Goal: Task Accomplishment & Management: Manage account settings

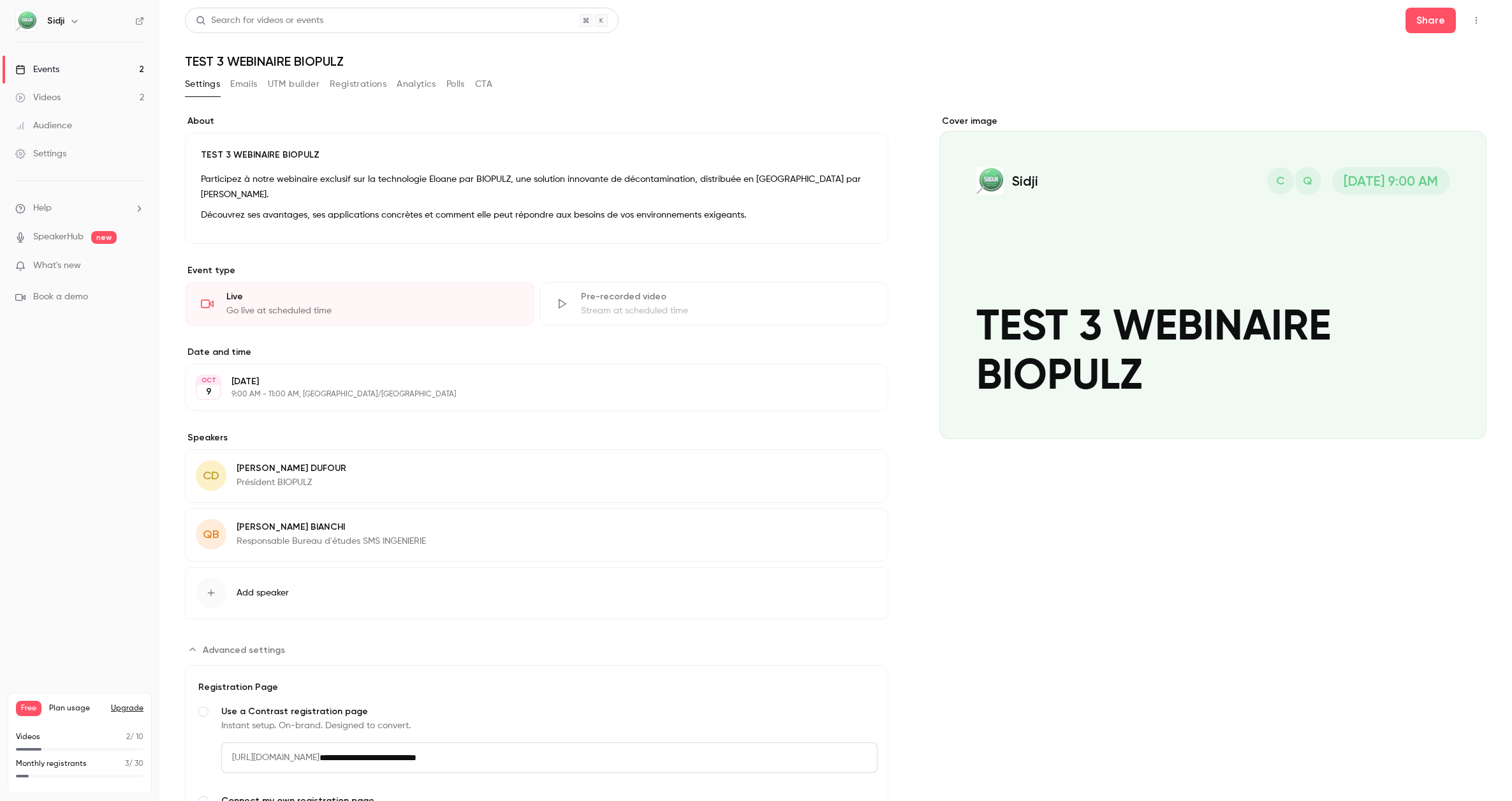
click at [254, 82] on button "Emails" at bounding box center [243, 84] width 27 height 20
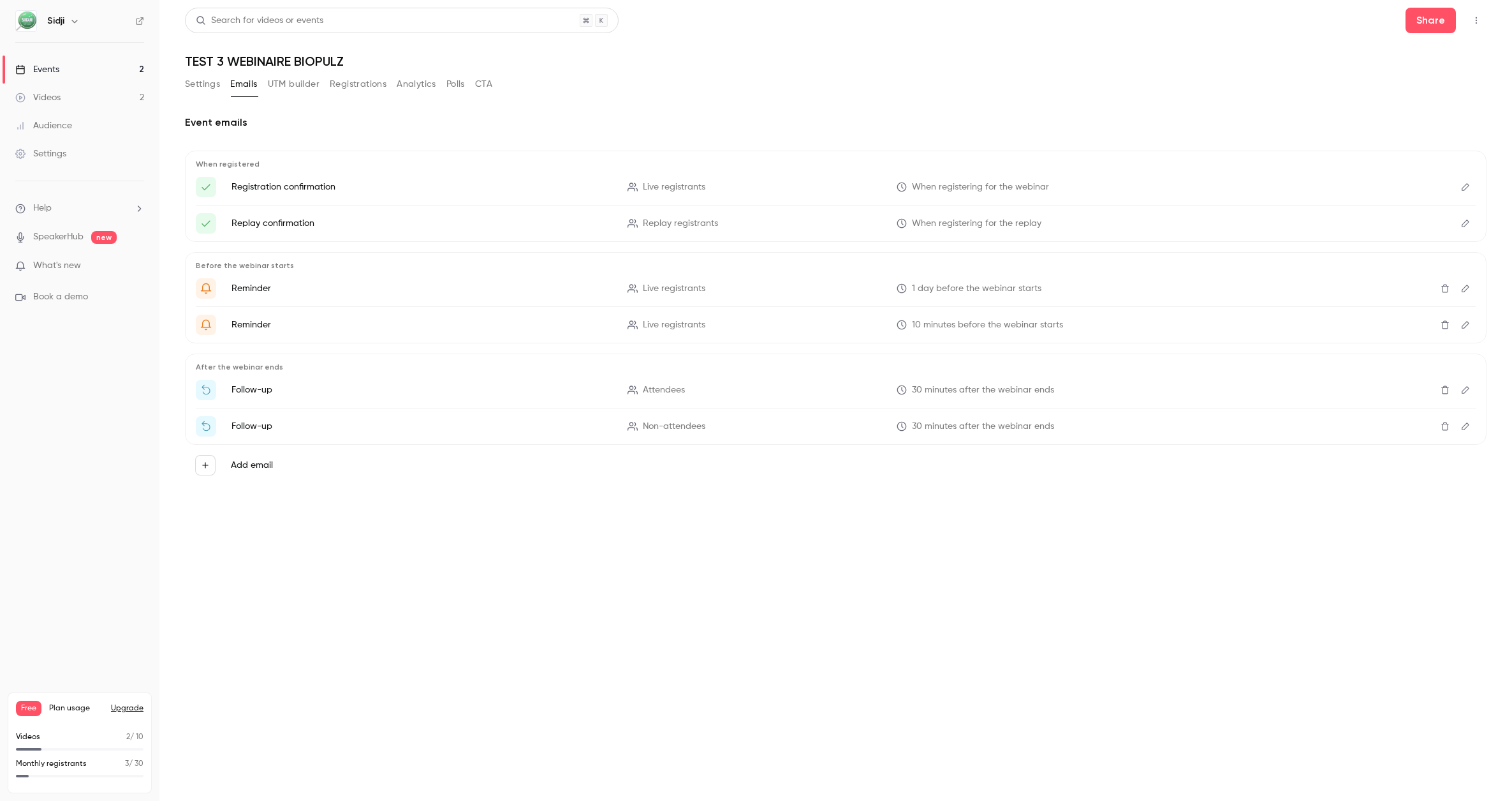
click at [51, 71] on div "Events" at bounding box center [38, 70] width 44 height 13
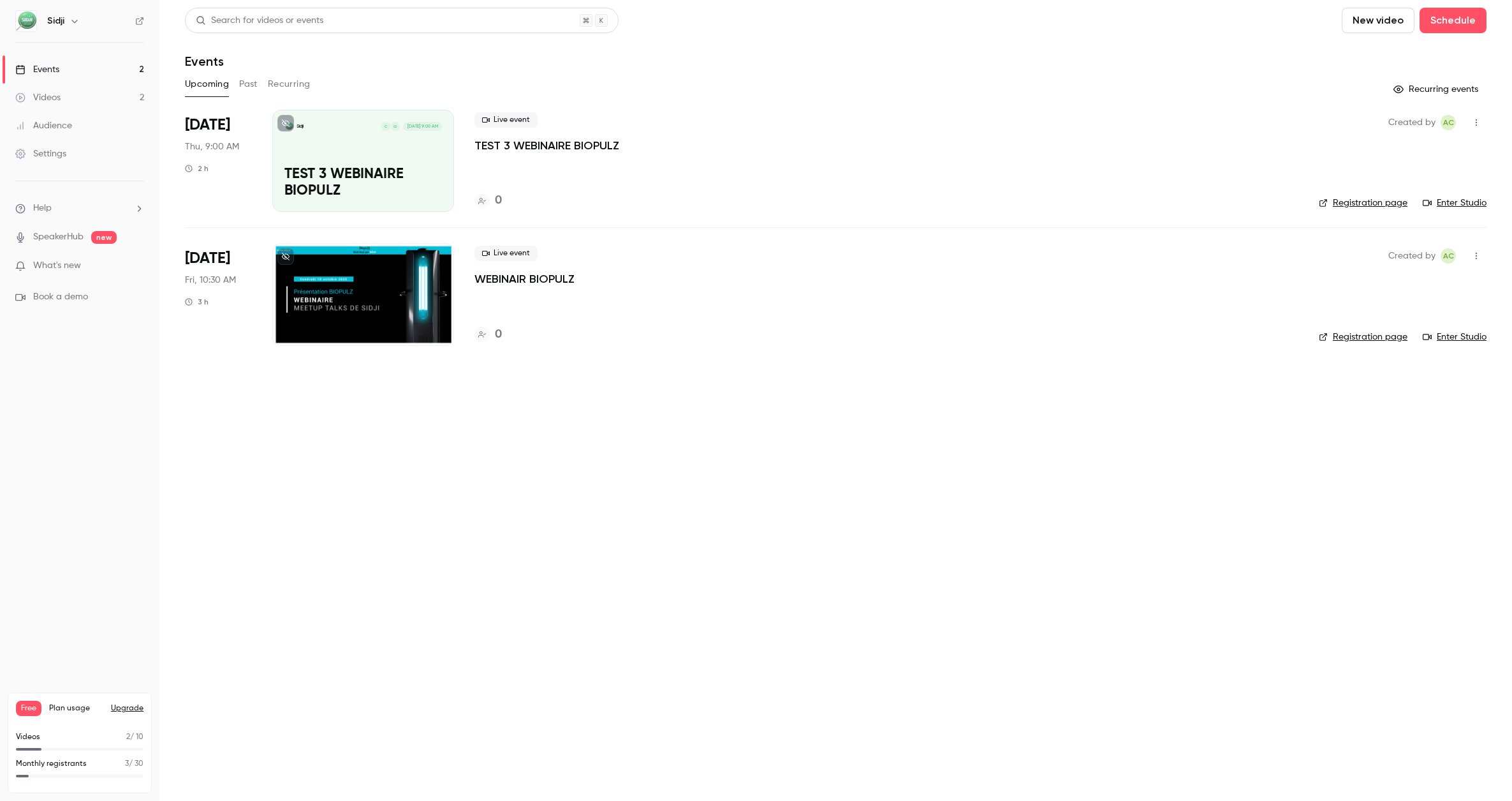
click at [427, 286] on div at bounding box center [363, 293] width 181 height 102
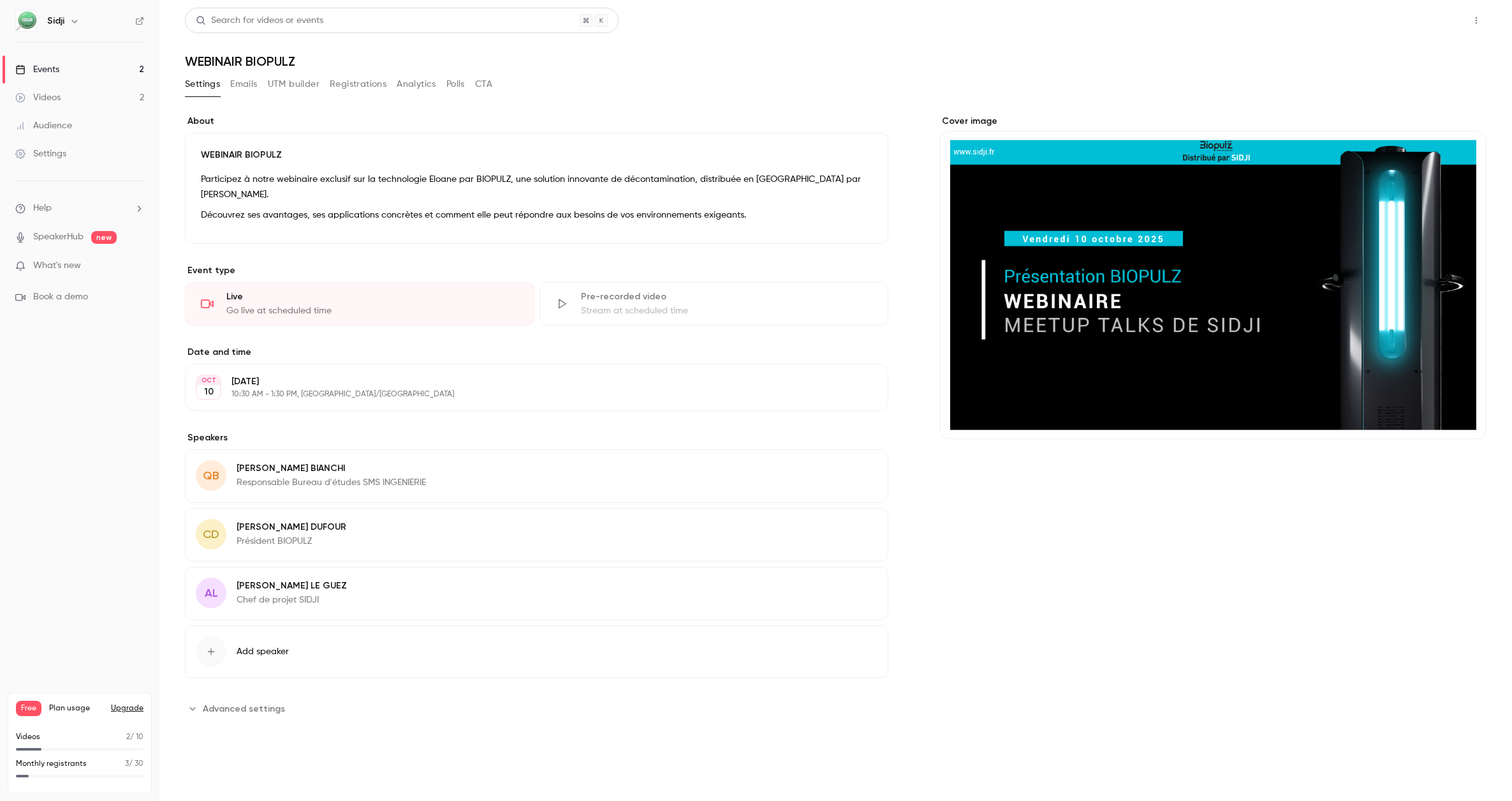
click at [1441, 24] on button "Share" at bounding box center [1430, 20] width 50 height 26
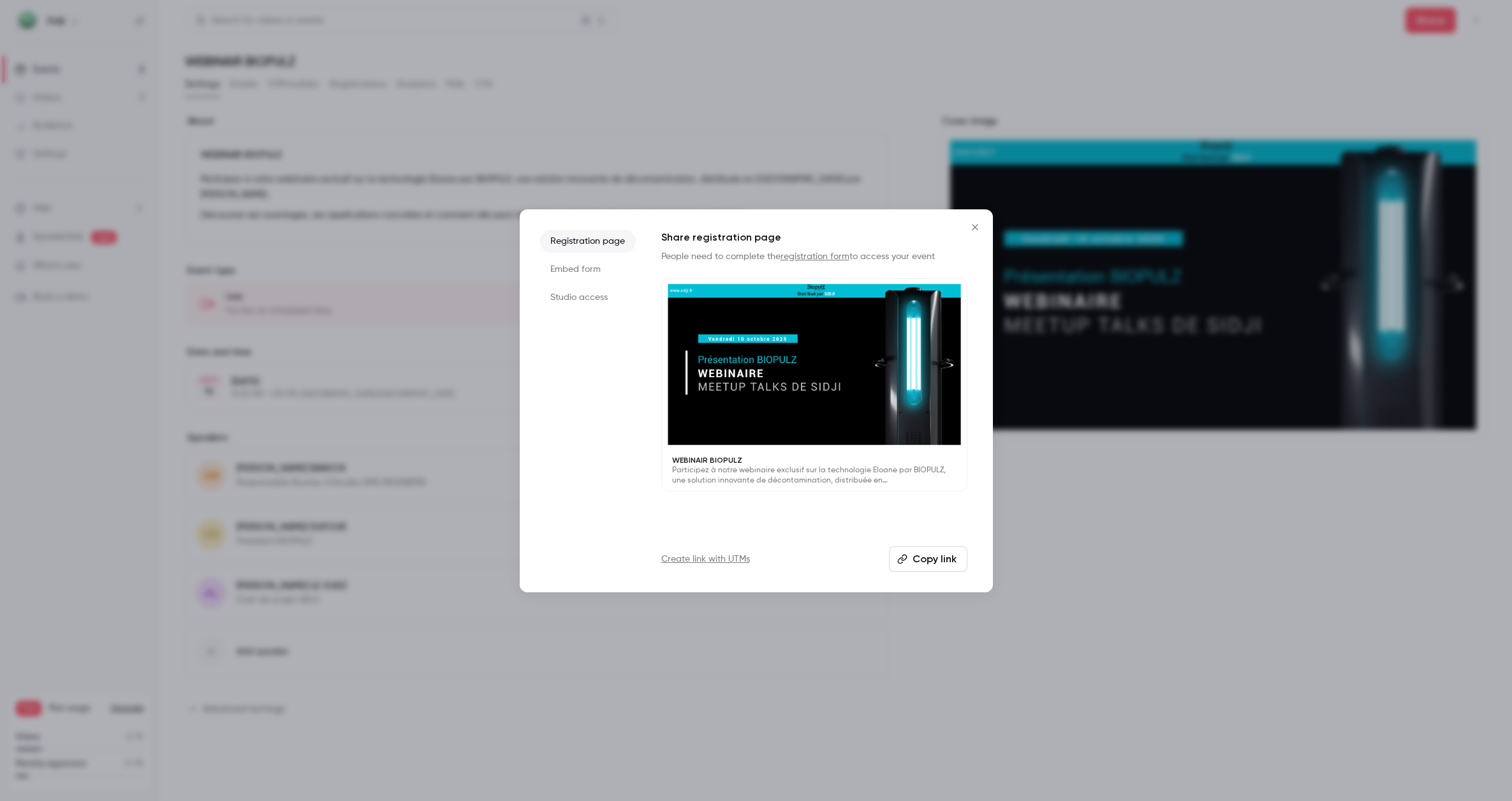
click at [935, 551] on button "Copy link" at bounding box center [928, 559] width 79 height 26
click at [566, 100] on div at bounding box center [756, 400] width 1512 height 801
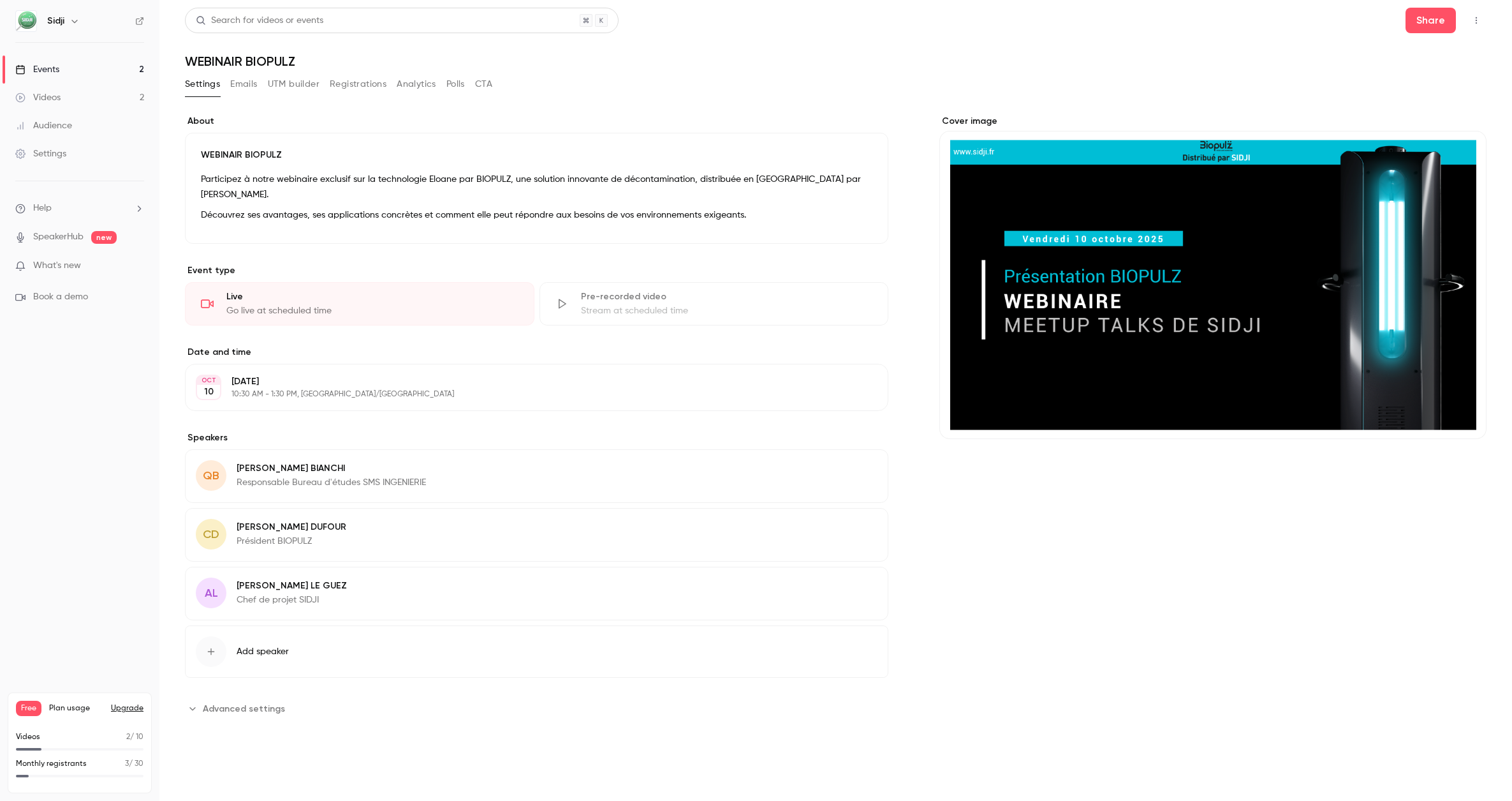
click at [71, 77] on link "Events 2" at bounding box center [80, 70] width 159 height 28
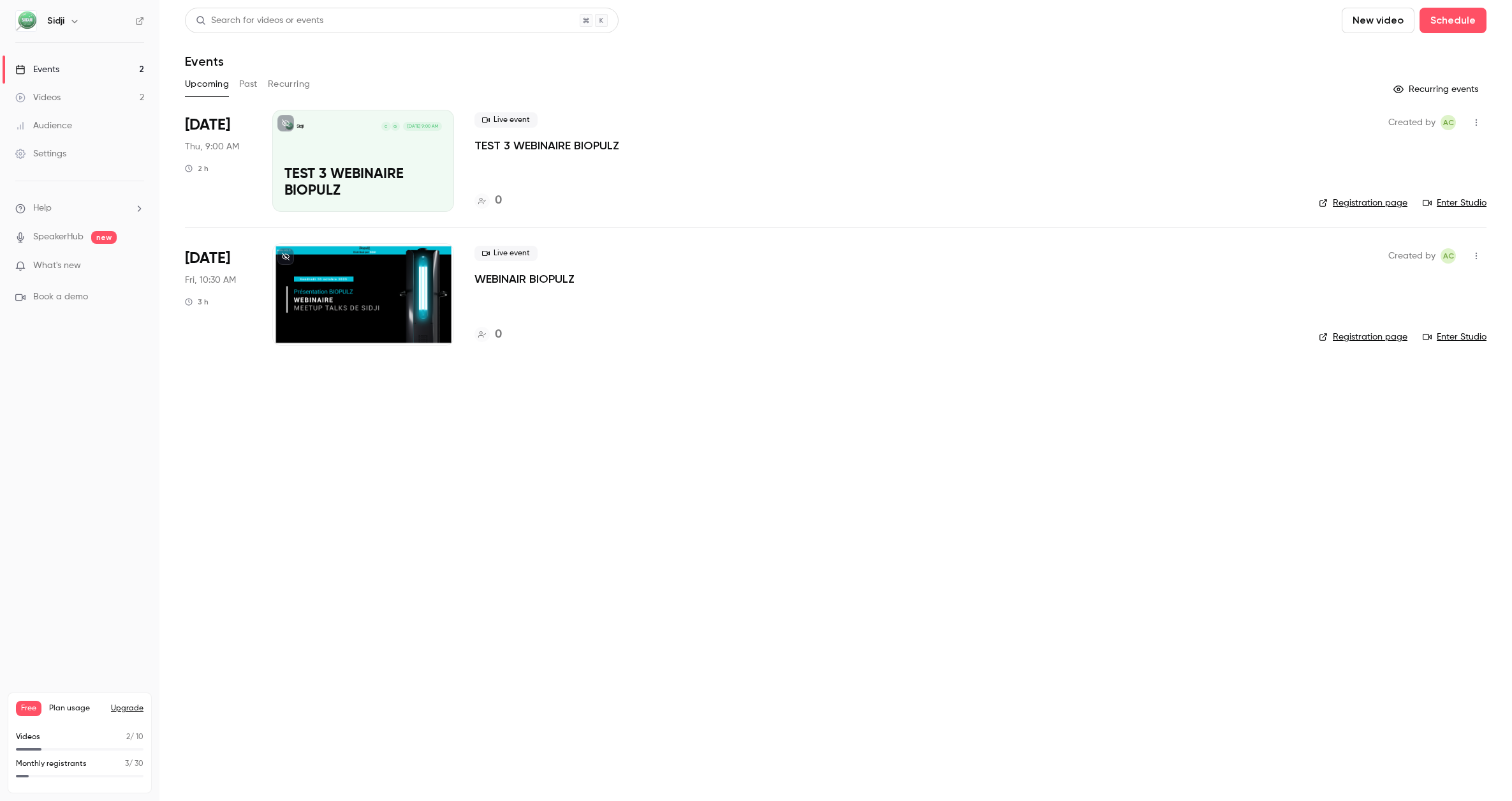
click at [73, 97] on link "Videos 2" at bounding box center [80, 97] width 159 height 28
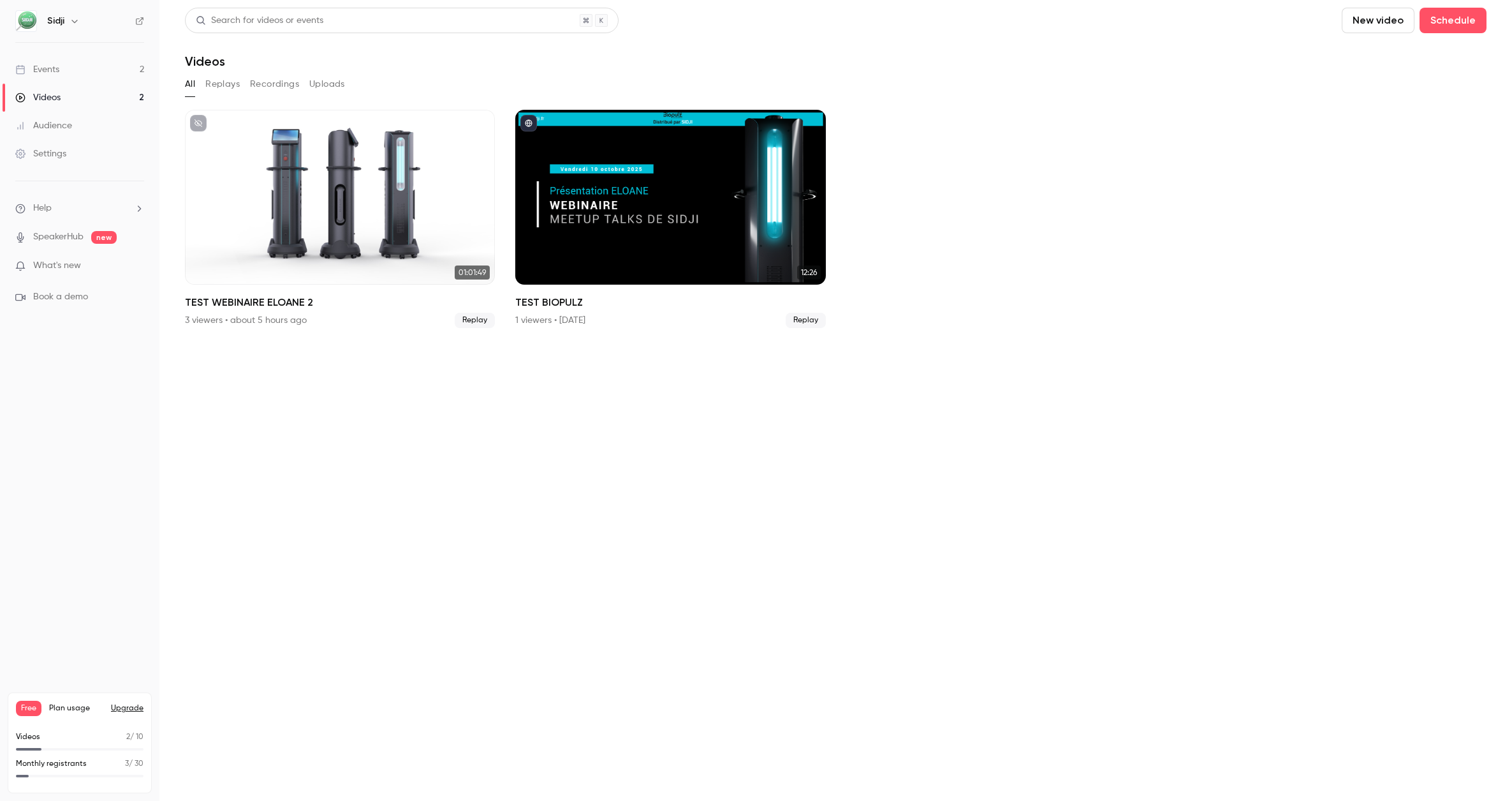
click at [71, 71] on link "Events 2" at bounding box center [80, 70] width 159 height 28
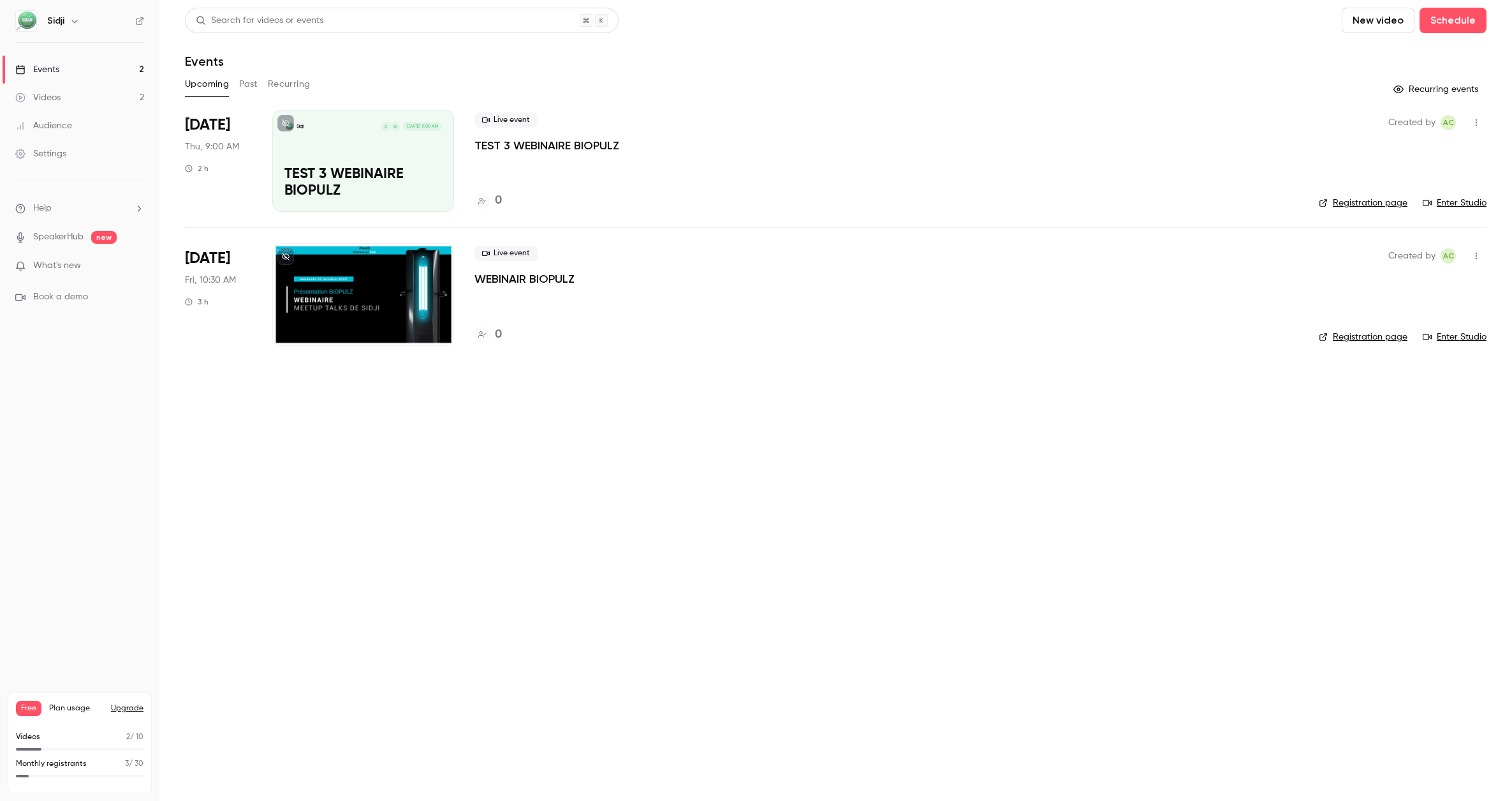
click at [41, 106] on link "Videos 2" at bounding box center [80, 97] width 159 height 28
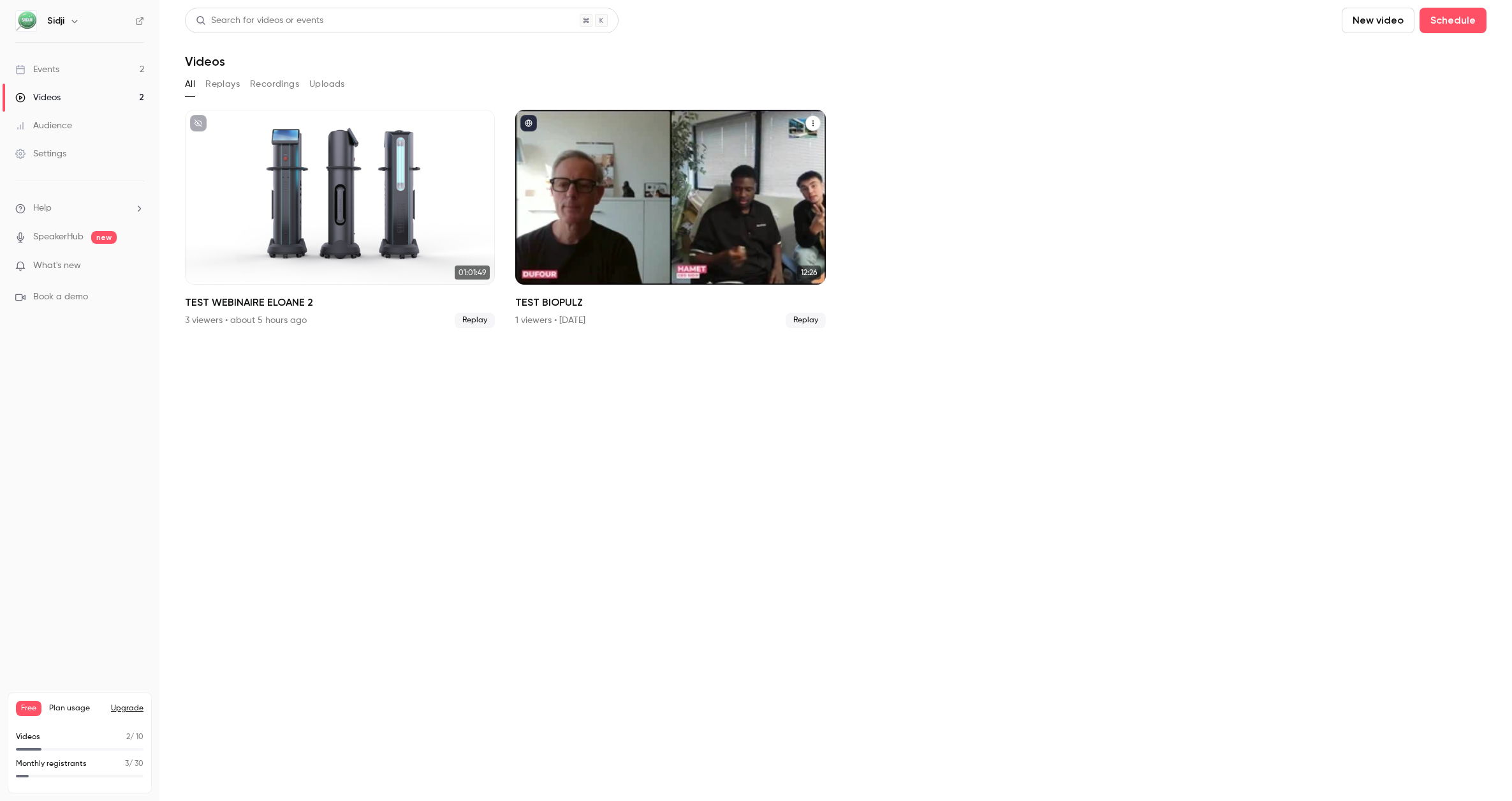
click at [815, 123] on icon "TEST BIOPULZ" at bounding box center [813, 123] width 7 height 7
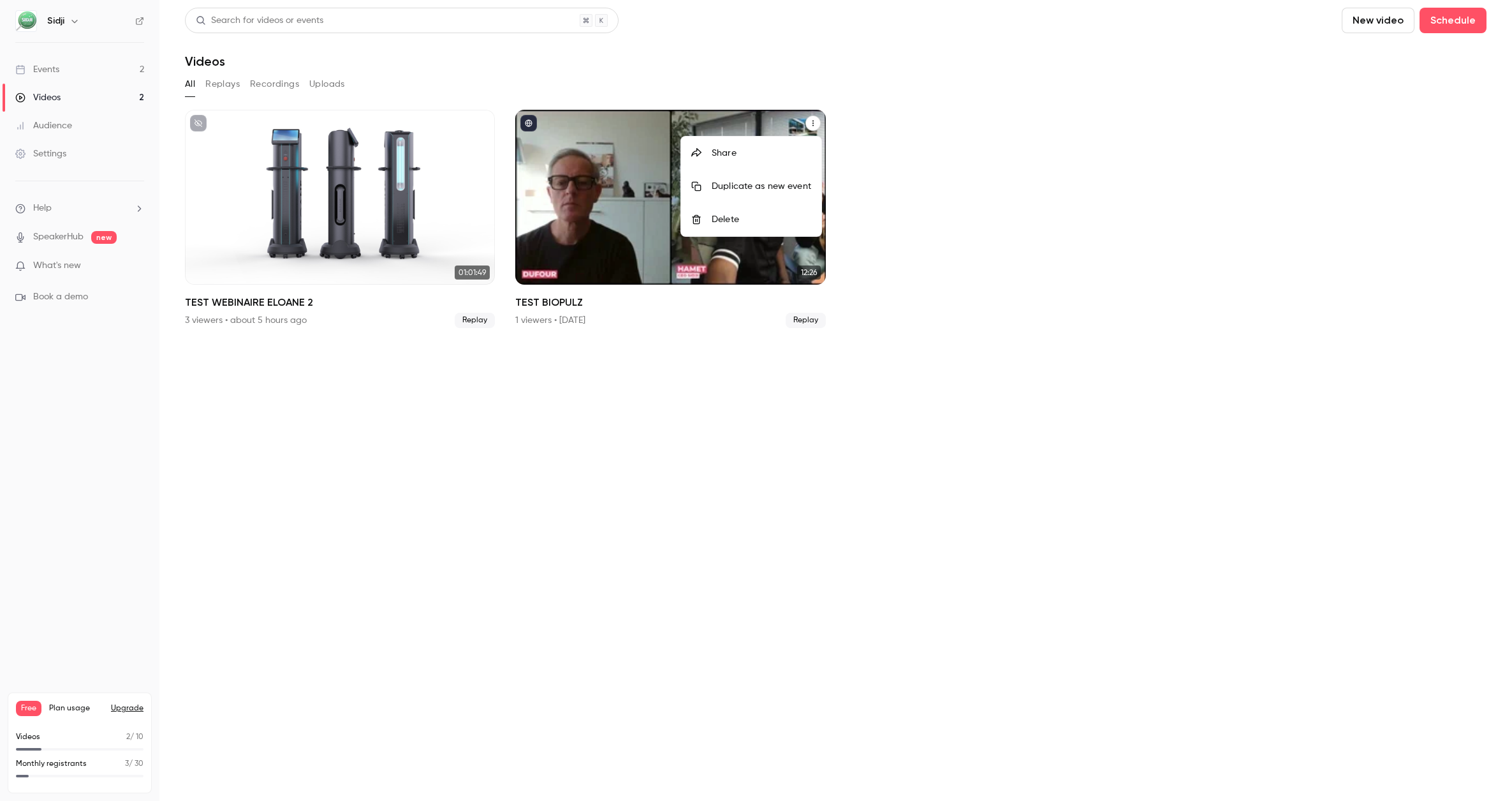
click at [956, 223] on div at bounding box center [756, 400] width 1512 height 801
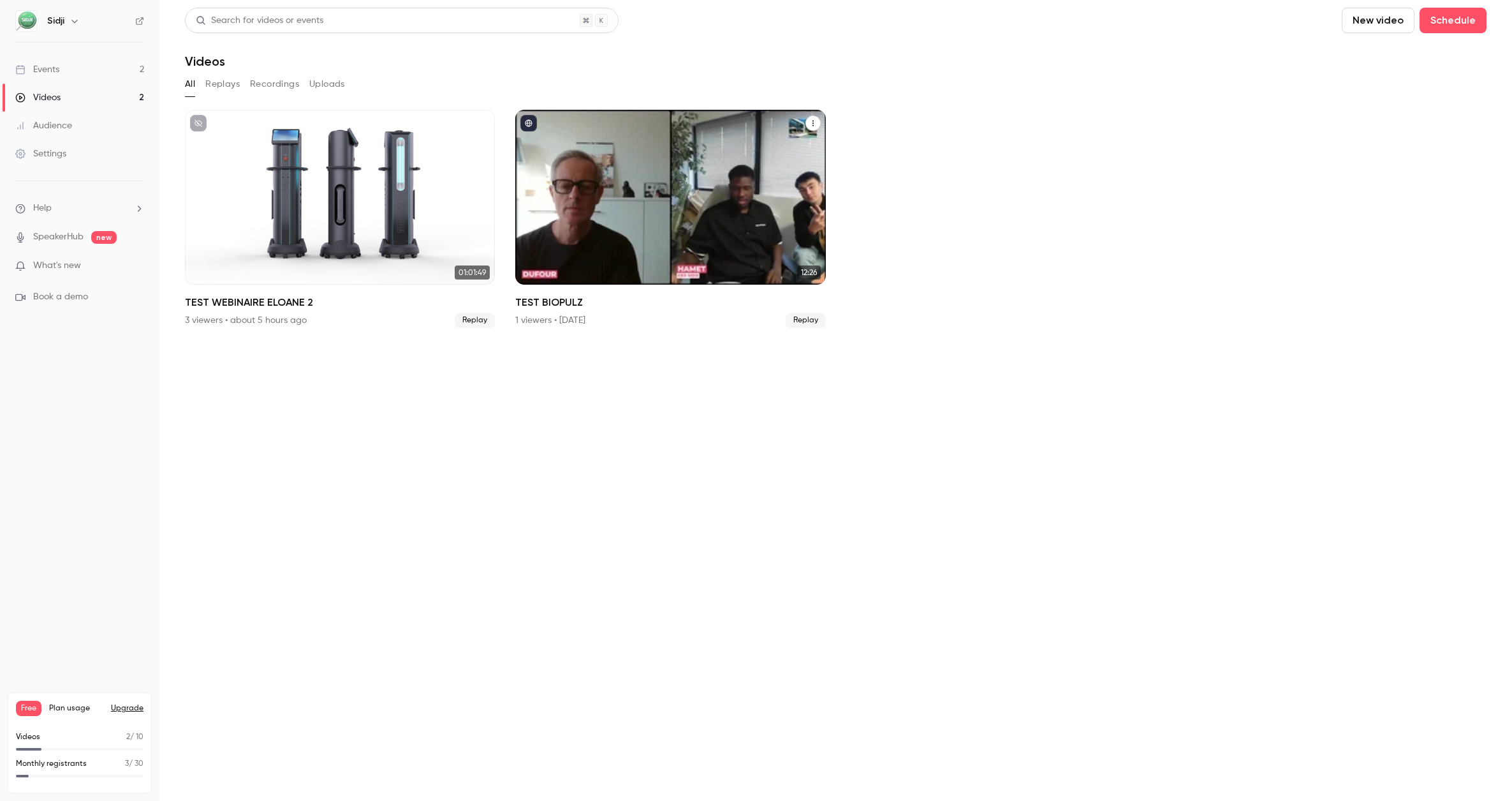
click at [57, 69] on div "Events" at bounding box center [38, 70] width 44 height 13
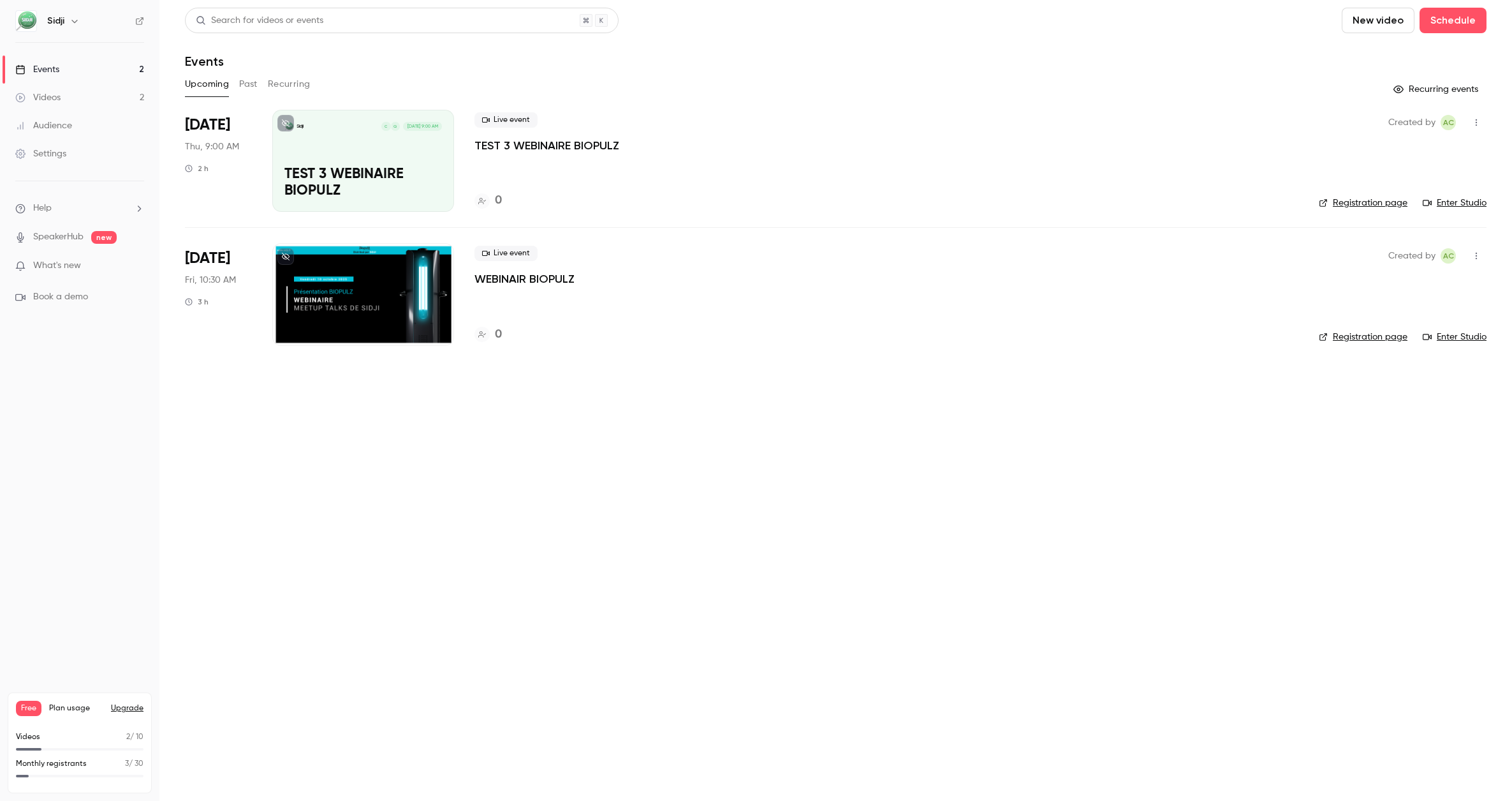
click at [41, 93] on div "Videos" at bounding box center [38, 98] width 45 height 13
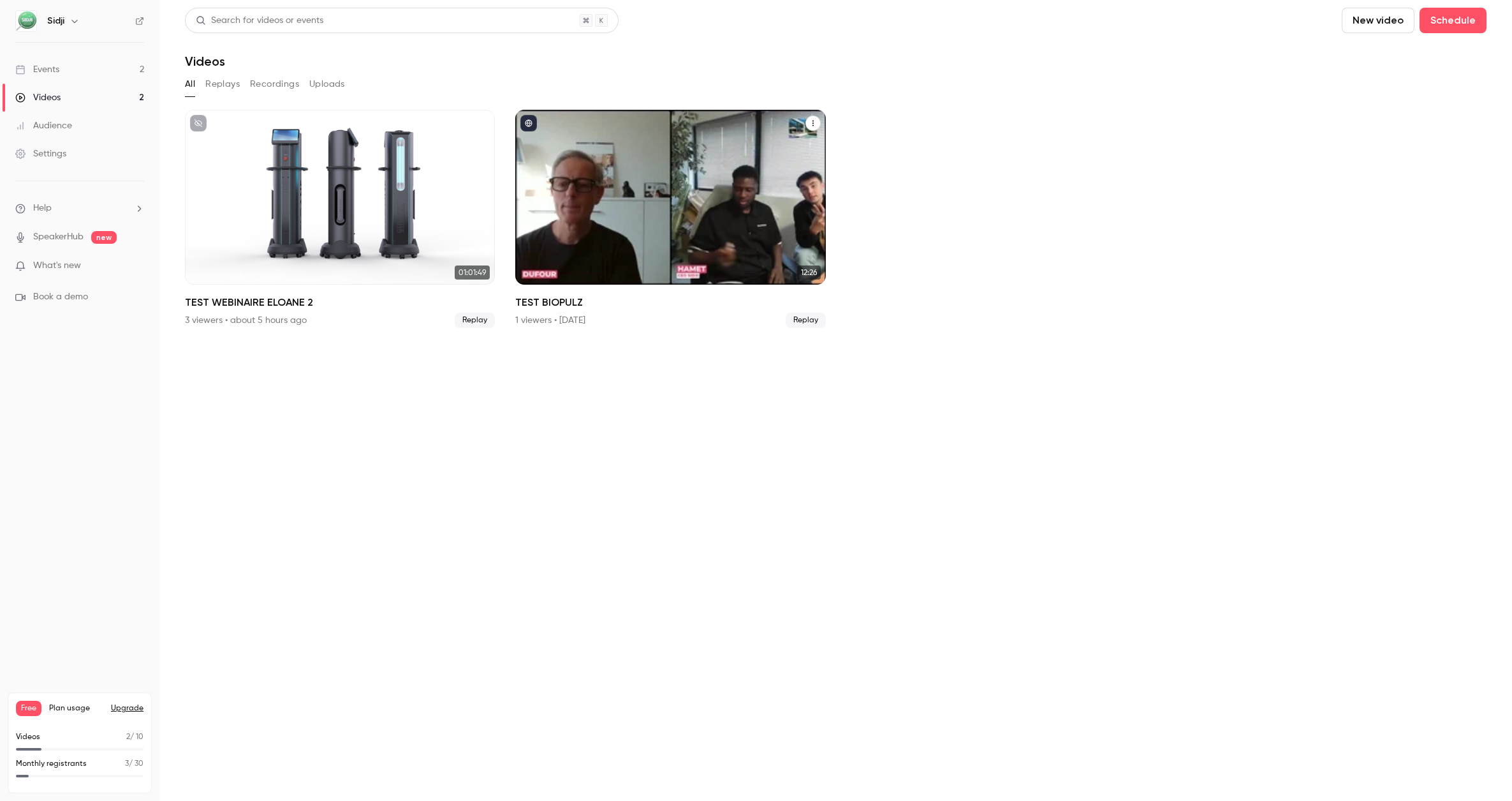
click at [807, 123] on button "TEST BIOPULZ" at bounding box center [813, 123] width 16 height 16
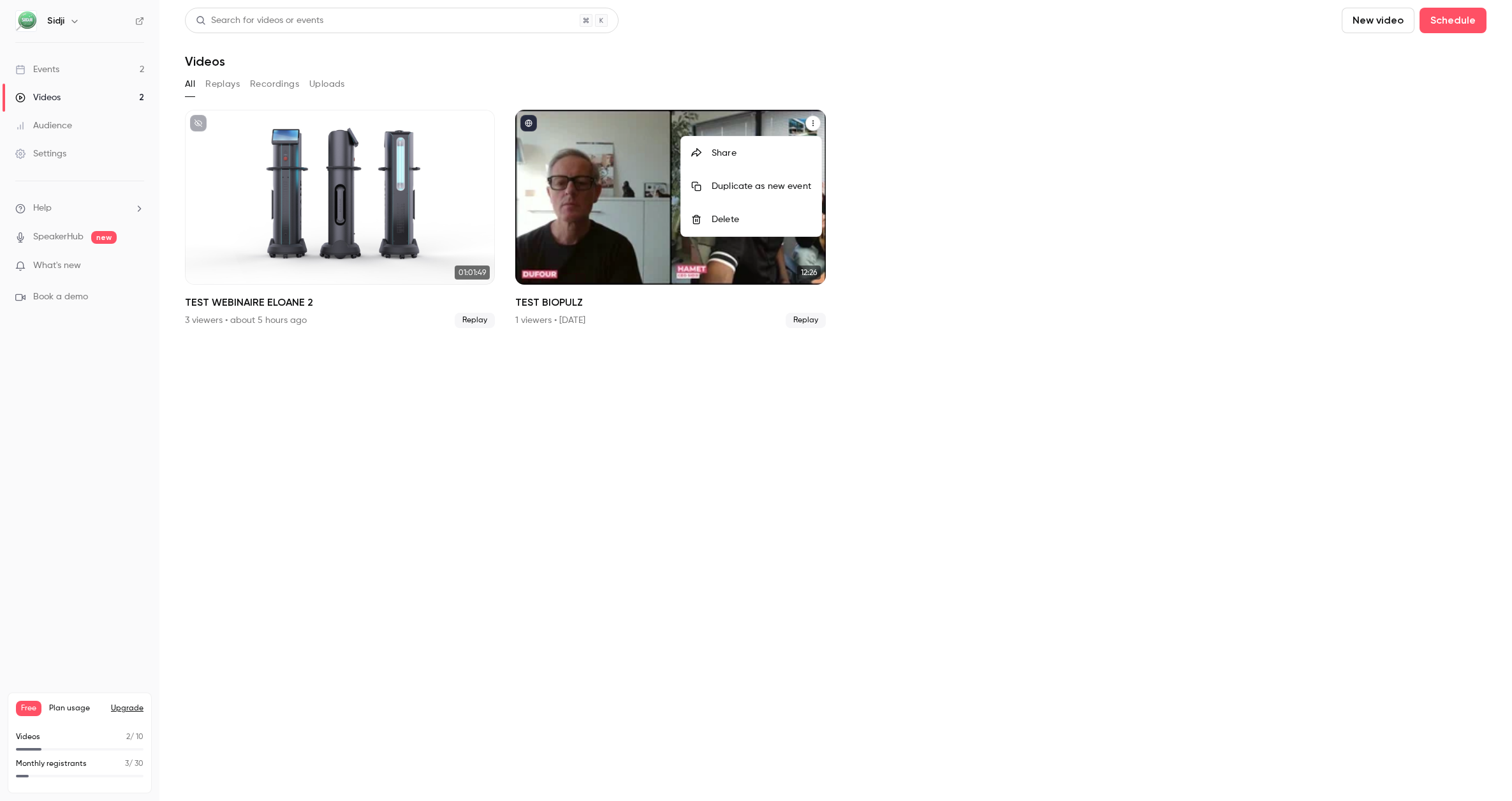
click at [736, 214] on div "Delete" at bounding box center [761, 219] width 100 height 13
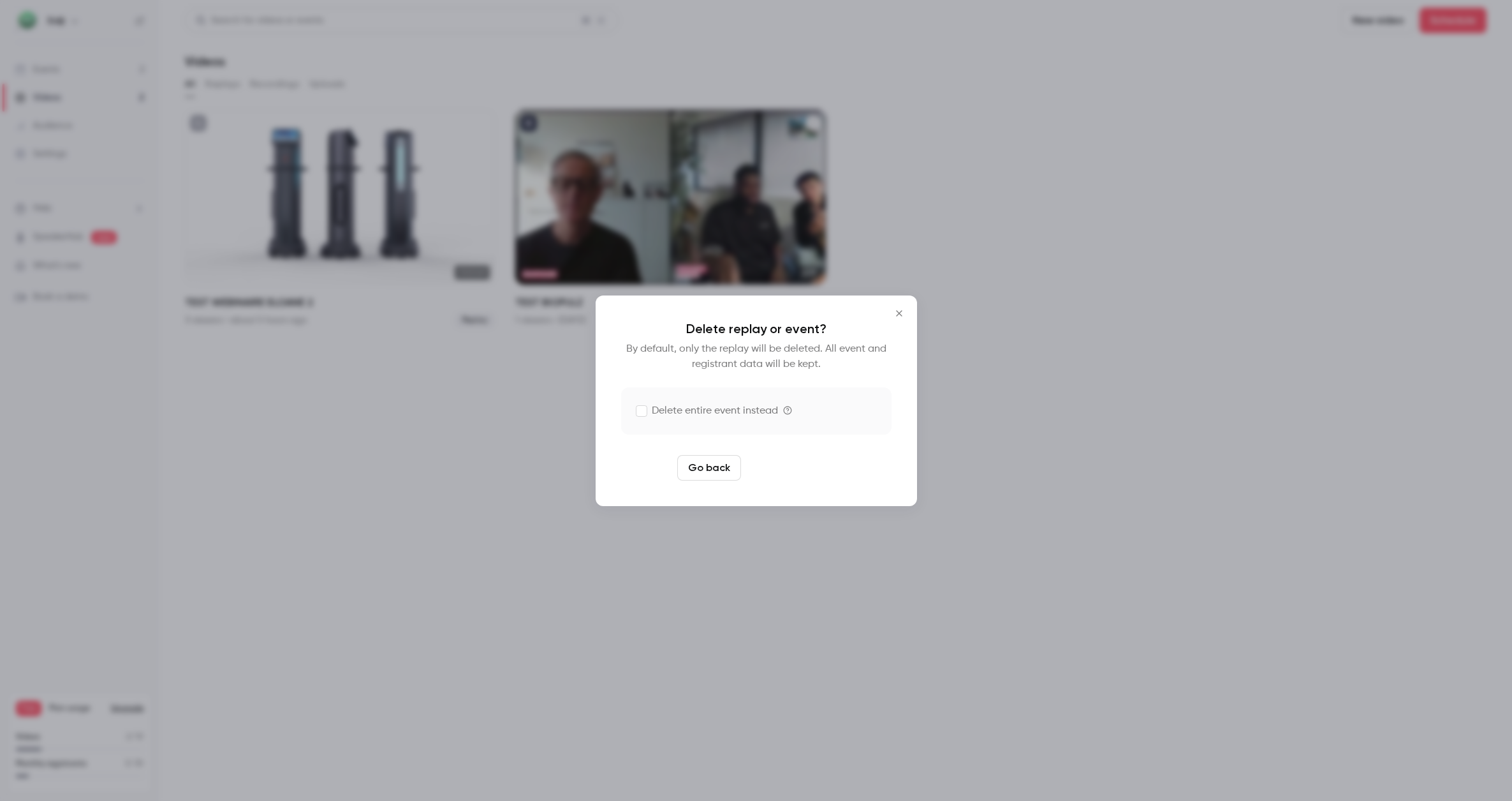
click at [803, 469] on button "Delete replay" at bounding box center [790, 467] width 89 height 26
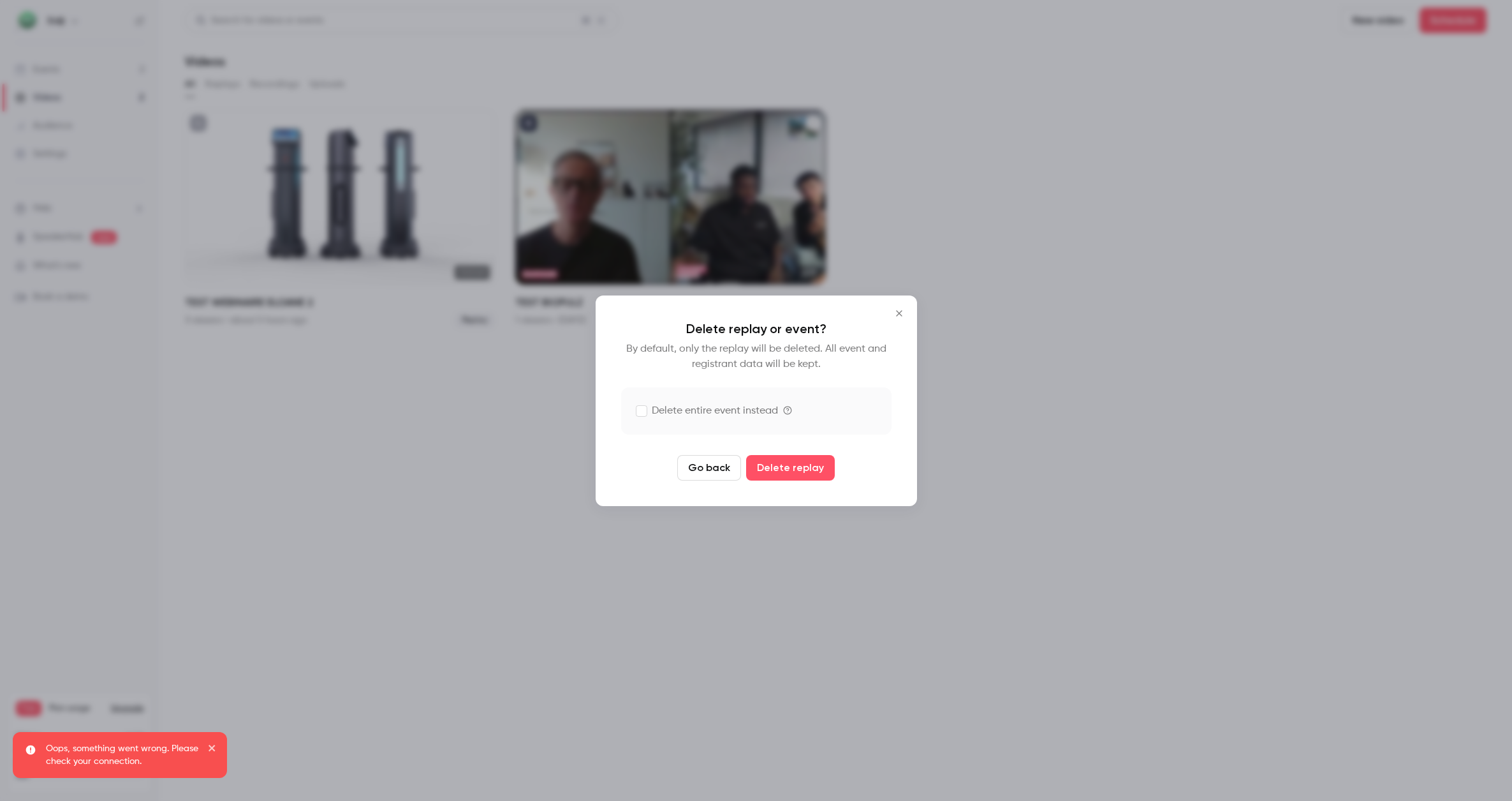
click at [904, 313] on icon "Close" at bounding box center [899, 313] width 16 height 10
